Goal: Information Seeking & Learning: Learn about a topic

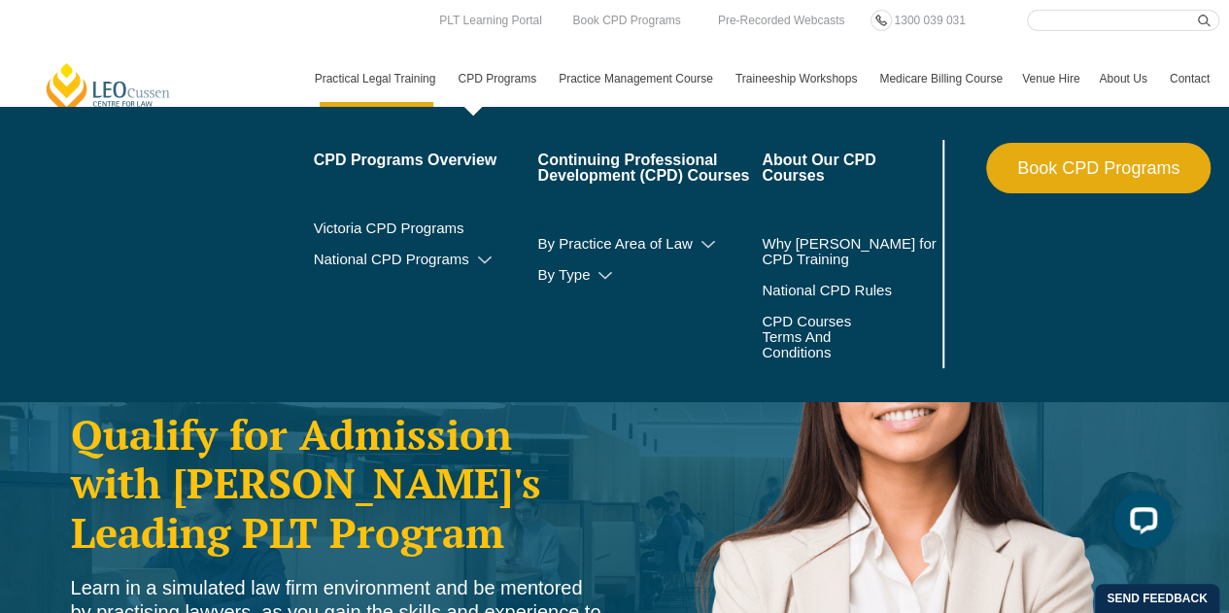
click at [443, 219] on li "Victoria CPD Programs" at bounding box center [426, 228] width 224 height 31
click at [443, 230] on link "Victoria CPD Programs" at bounding box center [426, 229] width 224 height 16
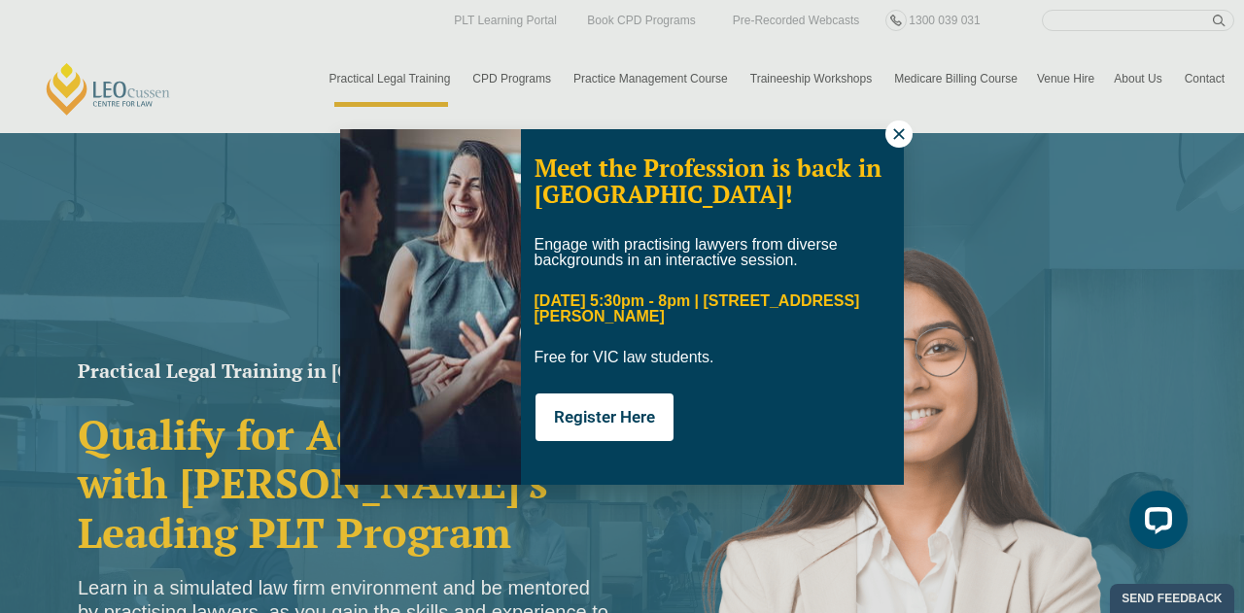
click at [894, 131] on icon at bounding box center [898, 133] width 17 height 17
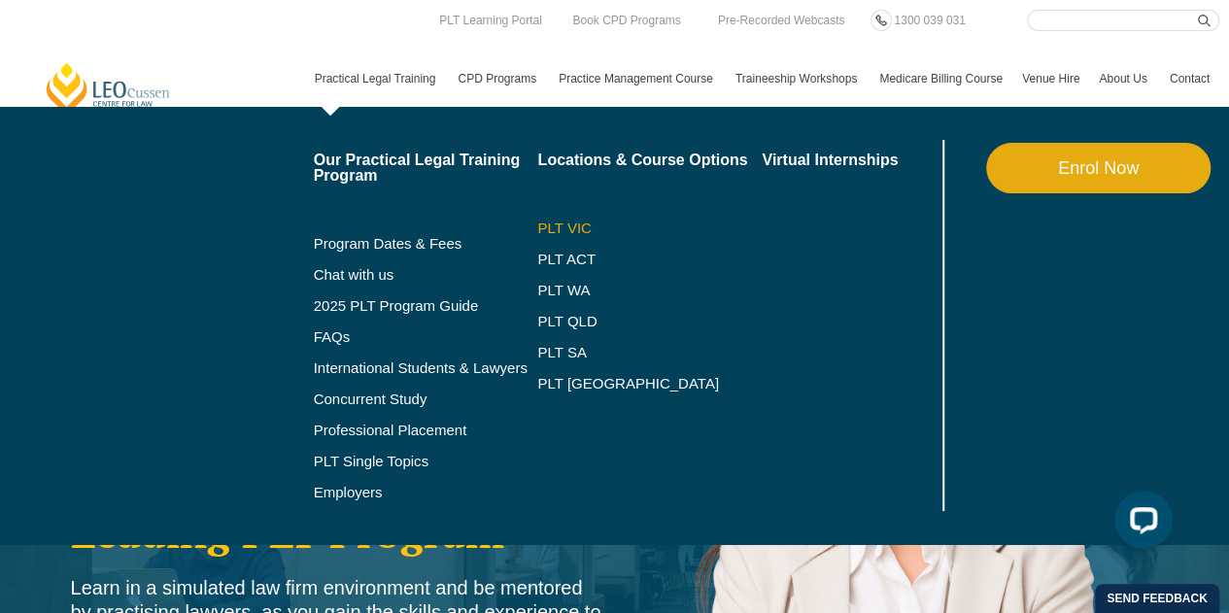
click at [558, 227] on link "PLT VIC" at bounding box center [649, 229] width 224 height 16
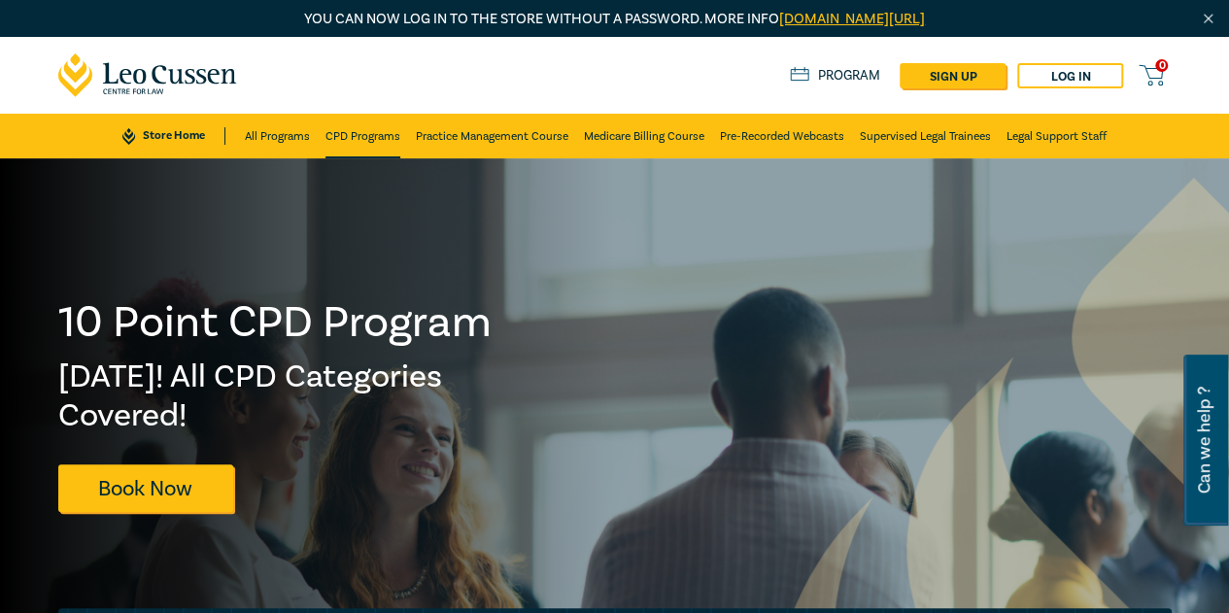
click at [363, 140] on link "CPD Programs" at bounding box center [362, 136] width 75 height 45
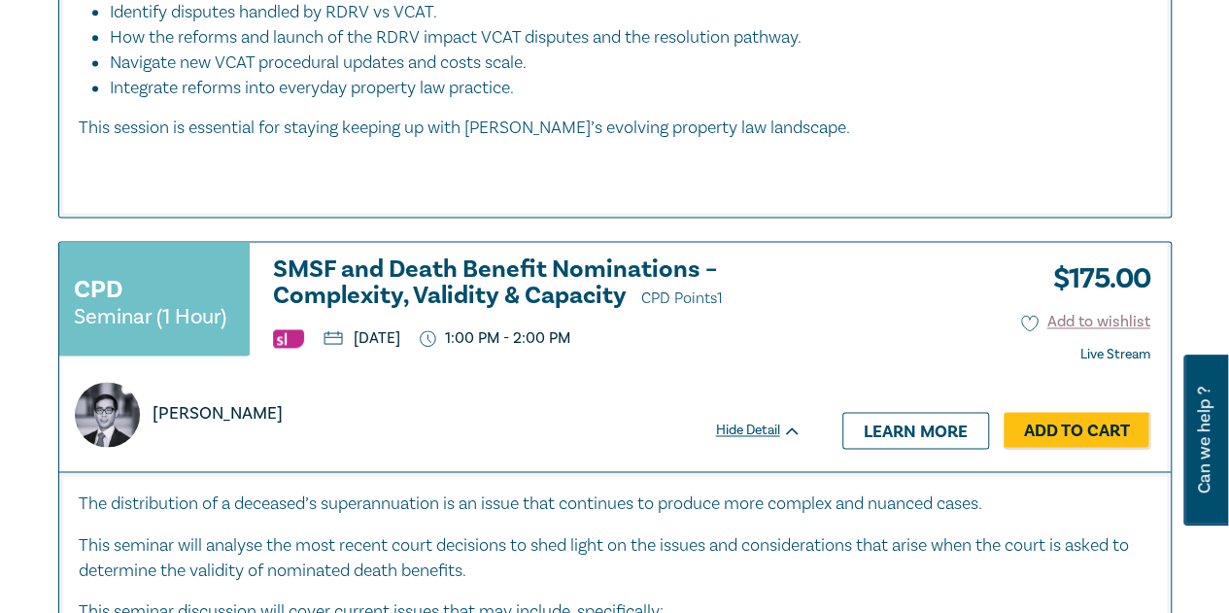
scroll to position [1360, 0]
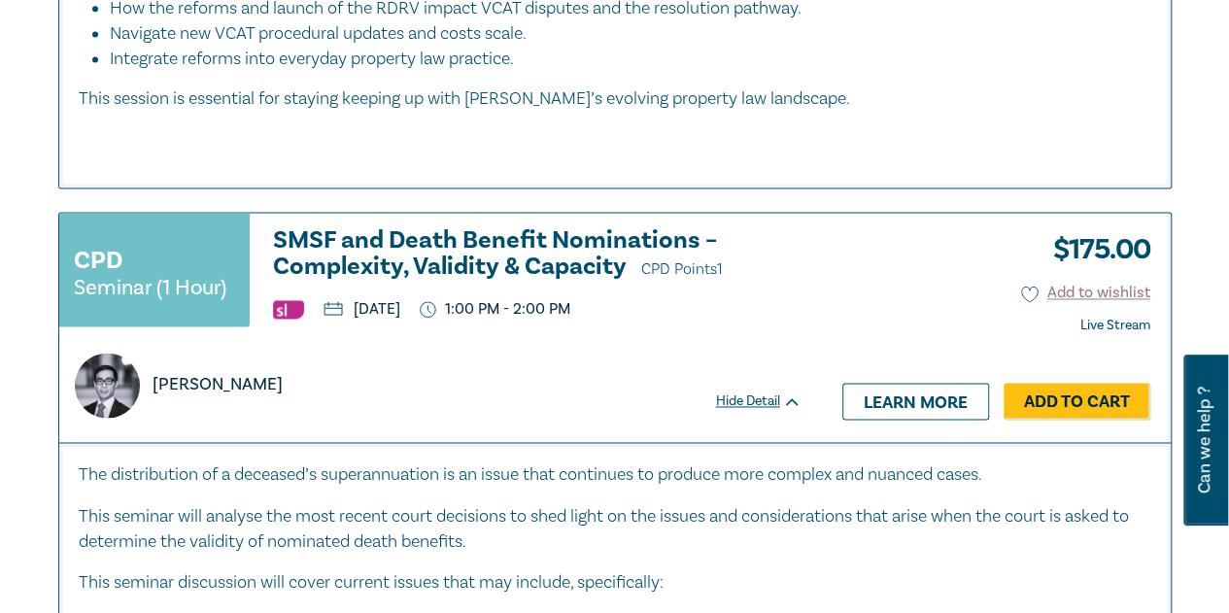
click at [431, 245] on h3 "SMSF and Death Benefit Nominations – Complexity, Validity & Capacity CPD Points…" at bounding box center [537, 254] width 529 height 55
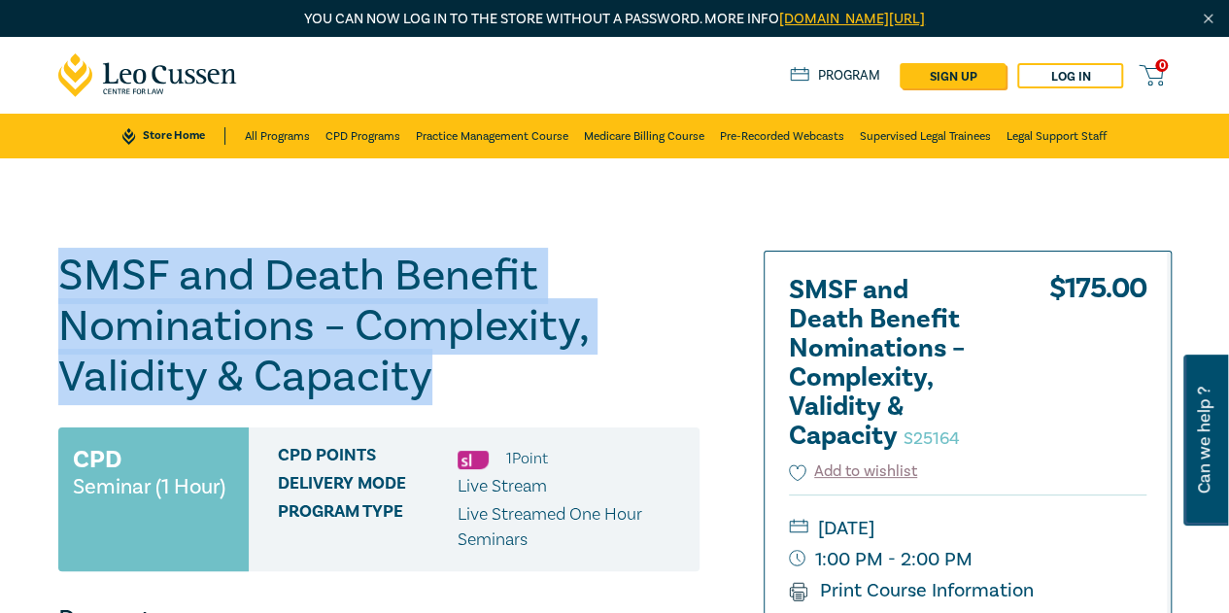
drag, startPoint x: 432, startPoint y: 374, endPoint x: 43, endPoint y: 279, distance: 401.1
copy h1 "SMSF and Death Benefit Nominations – Complexity, Validity & Capacity"
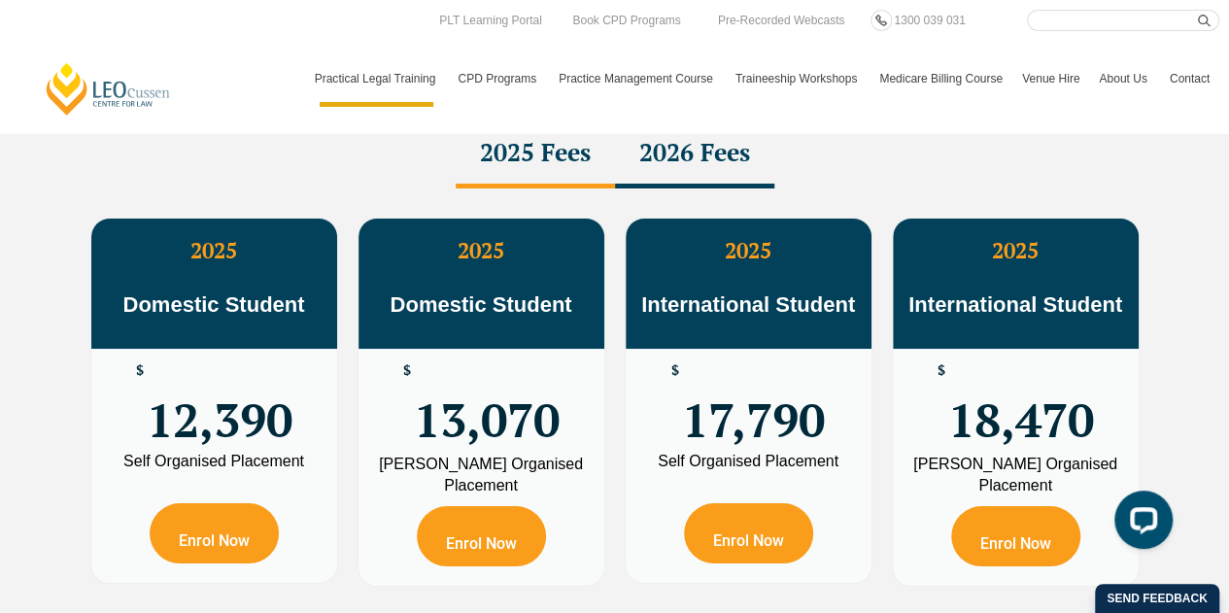
scroll to position [3206, 0]
